Goal: Information Seeking & Learning: Learn about a topic

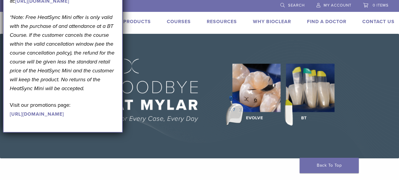
click at [189, 57] on img at bounding box center [199, 96] width 399 height 124
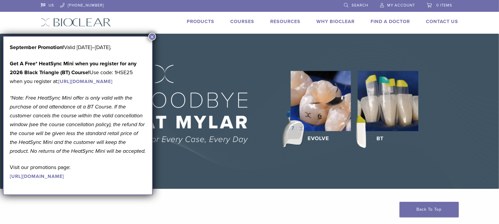
click at [151, 38] on button "×" at bounding box center [152, 37] width 8 height 8
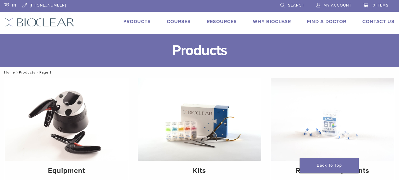
click at [51, 19] on img at bounding box center [39, 22] width 70 height 9
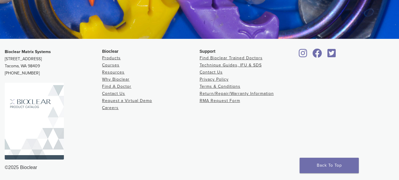
scroll to position [1165, 0]
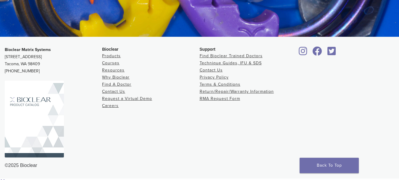
click at [24, 164] on div "©2025 Bioclear" at bounding box center [200, 165] width 390 height 7
drag, startPoint x: 24, startPoint y: 164, endPoint x: 39, endPoint y: 166, distance: 15.2
click at [39, 166] on div "©2025 Bioclear" at bounding box center [200, 165] width 390 height 7
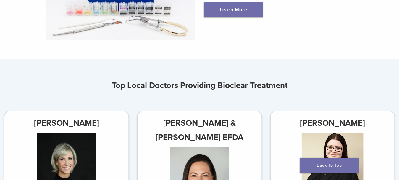
scroll to position [266, 0]
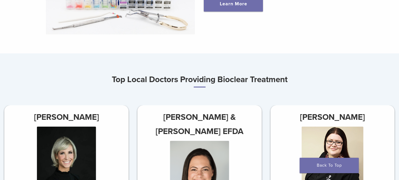
click at [120, 82] on h3 "Top Local Doctors Providing Bioclear Treatment" at bounding box center [199, 79] width 399 height 15
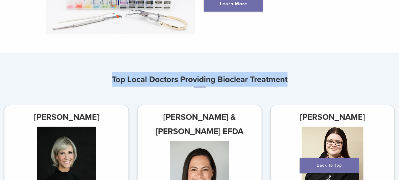
drag, startPoint x: 236, startPoint y: 82, endPoint x: 268, endPoint y: 82, distance: 31.4
click at [268, 82] on h3 "Top Local Doctors Providing Bioclear Treatment" at bounding box center [199, 79] width 399 height 15
click at [230, 82] on h3 "Top Local Doctors Providing Bioclear Treatment" at bounding box center [199, 79] width 399 height 15
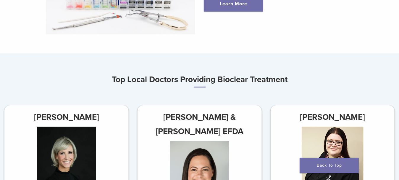
click at [220, 80] on h3 "Top Local Doctors Providing Bioclear Treatment" at bounding box center [199, 79] width 399 height 15
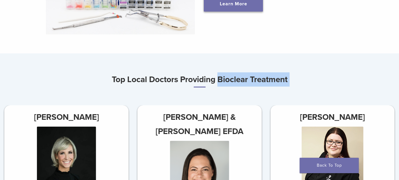
drag, startPoint x: 220, startPoint y: 80, endPoint x: 222, endPoint y: 1, distance: 78.7
click at [288, 80] on h3 "Top Local Doctors Providing Bioclear Treatment" at bounding box center [199, 79] width 399 height 15
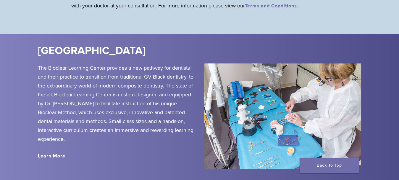
scroll to position [651, 0]
click at [36, 53] on div "Bioclear Learning Center" at bounding box center [232, 53] width 399 height 20
drag, startPoint x: 36, startPoint y: 53, endPoint x: 141, endPoint y: 54, distance: 105.6
click at [141, 54] on div "Bioclear Learning Center" at bounding box center [232, 53] width 399 height 20
click at [109, 55] on h2 "Bioclear Learning Center" at bounding box center [135, 50] width 195 height 14
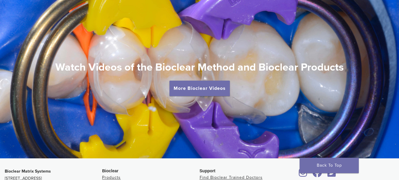
scroll to position [1065, 0]
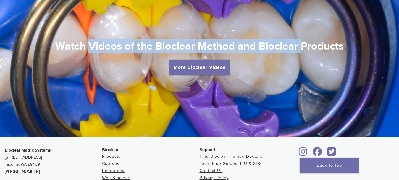
drag, startPoint x: 88, startPoint y: 46, endPoint x: 302, endPoint y: 54, distance: 214.3
click at [302, 53] on h2 "Watch Videos of the Bioclear Method and Bioclear Products" at bounding box center [199, 46] width 399 height 14
click at [278, 49] on h2 "Watch Videos of the Bioclear Method and Bioclear Products" at bounding box center [199, 46] width 399 height 14
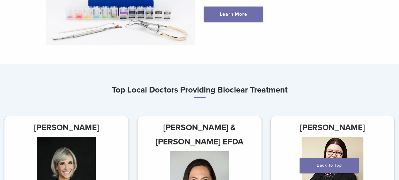
scroll to position [266, 0]
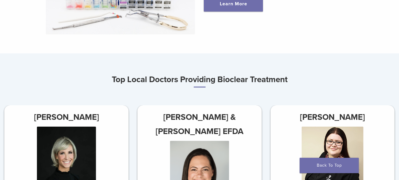
click at [222, 81] on h3 "Top Local Doctors Providing Bioclear Treatment" at bounding box center [199, 79] width 399 height 15
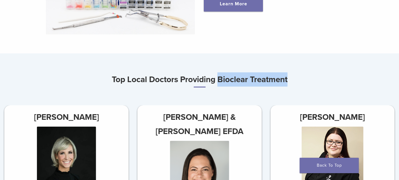
drag, startPoint x: 241, startPoint y: 80, endPoint x: 270, endPoint y: 79, distance: 28.4
click at [270, 79] on h3 "Top Local Doctors Providing Bioclear Treatment" at bounding box center [199, 79] width 399 height 15
copy h3 "Bioclear Treatment"
